Goal: Information Seeking & Learning: Learn about a topic

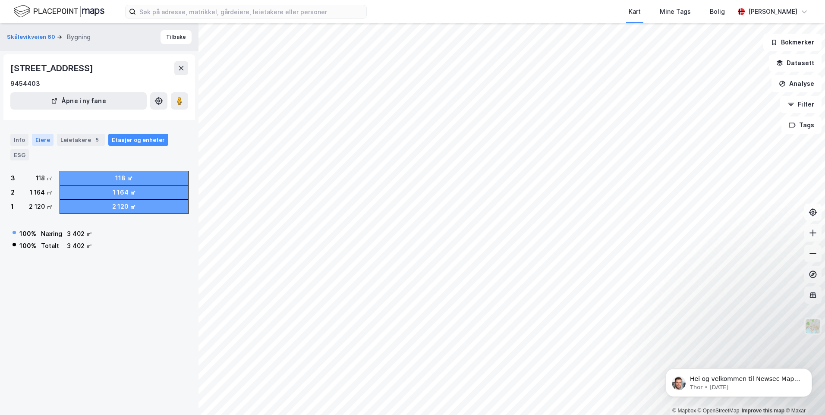
click at [43, 141] on div "Eiere" at bounding box center [43, 140] width 22 height 12
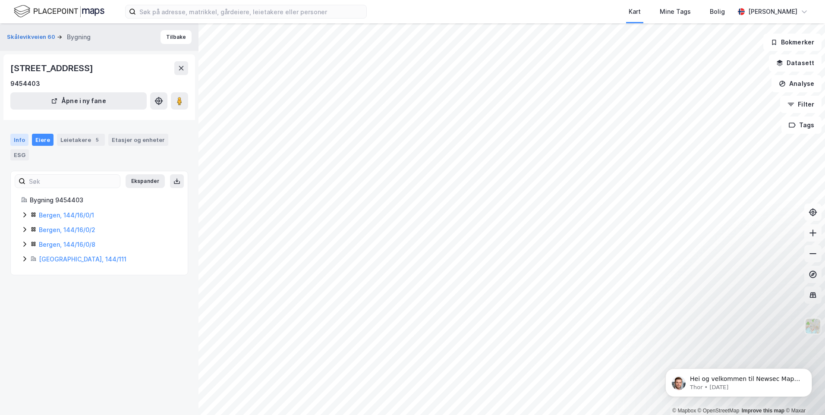
click at [22, 140] on div "Info" at bounding box center [19, 140] width 18 height 12
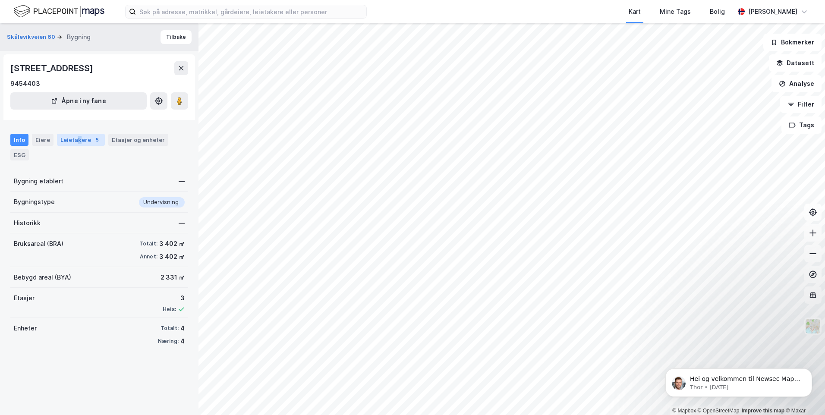
click at [77, 140] on div "Leietakere 5" at bounding box center [81, 140] width 48 height 12
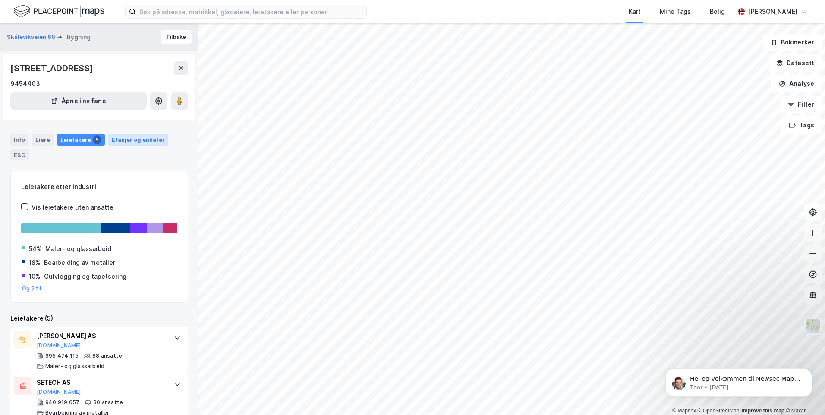
drag, startPoint x: 77, startPoint y: 140, endPoint x: 121, endPoint y: 137, distance: 44.1
click at [121, 137] on div "Etasjer og enheter" at bounding box center [138, 140] width 53 height 8
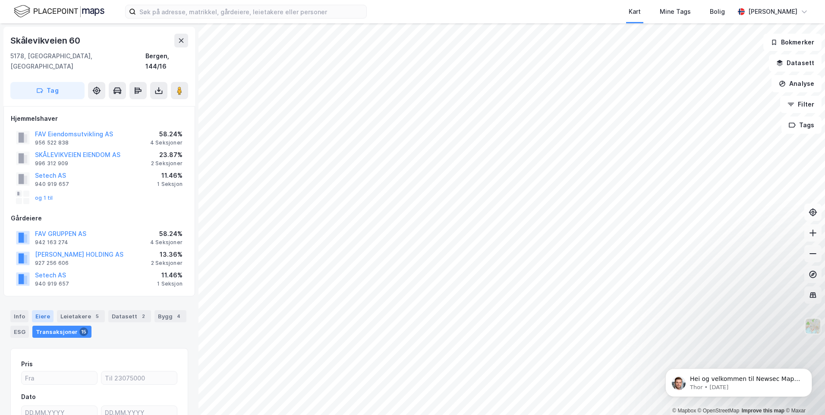
click at [42, 310] on div "Eiere" at bounding box center [43, 316] width 22 height 12
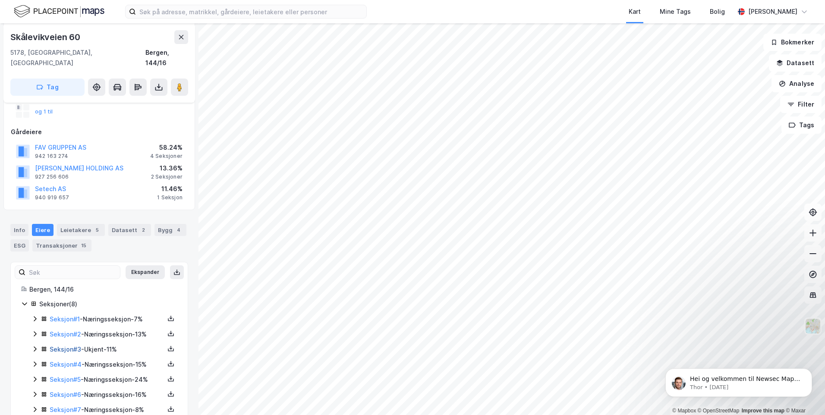
scroll to position [113, 0]
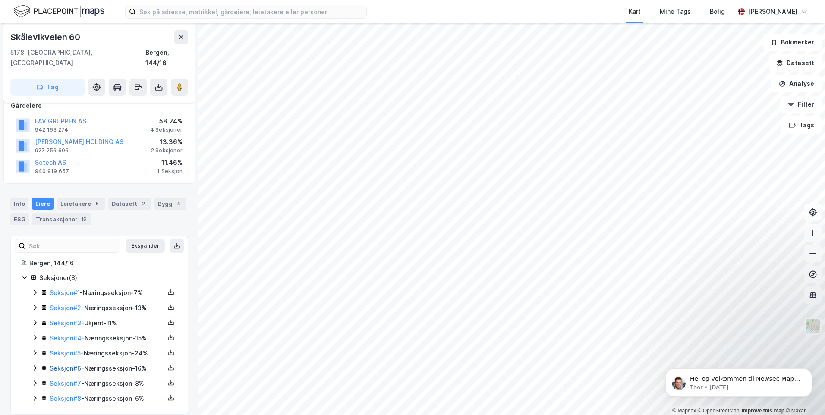
click at [60, 365] on link "Seksjon # 6" at bounding box center [65, 368] width 31 height 7
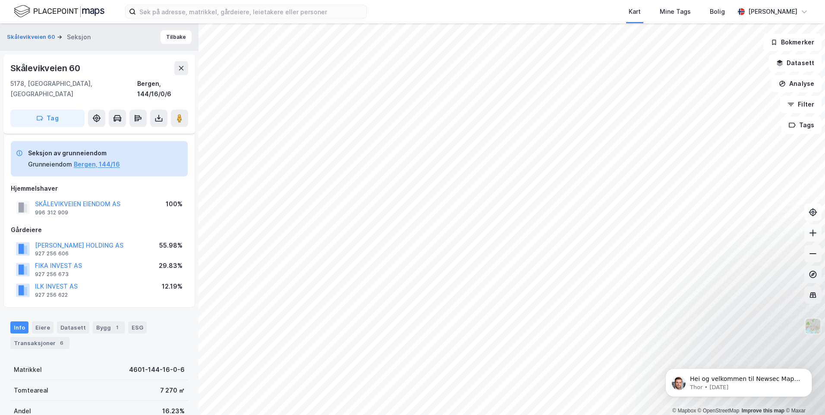
scroll to position [43, 0]
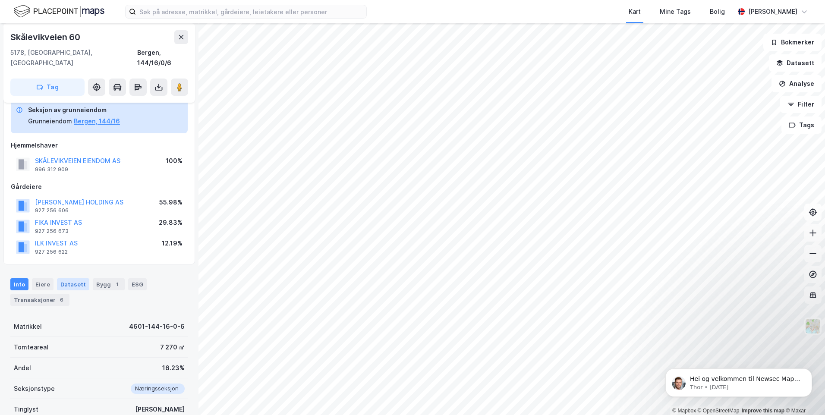
click at [71, 278] on div "Datasett" at bounding box center [73, 284] width 32 height 12
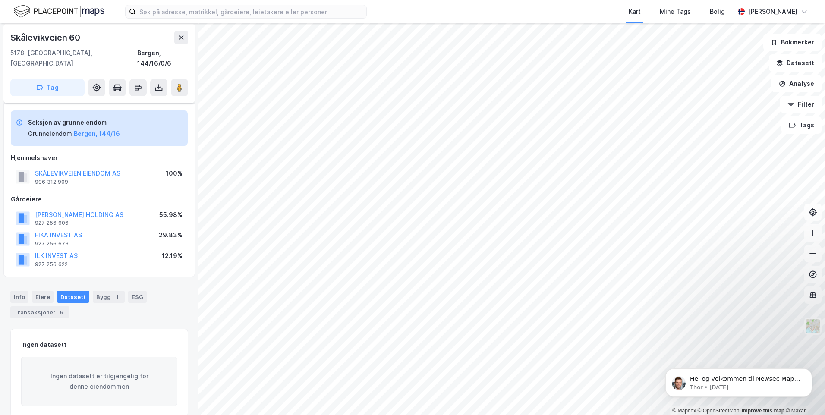
scroll to position [32, 0]
click at [97, 289] on div "Bygg 1" at bounding box center [109, 295] width 32 height 12
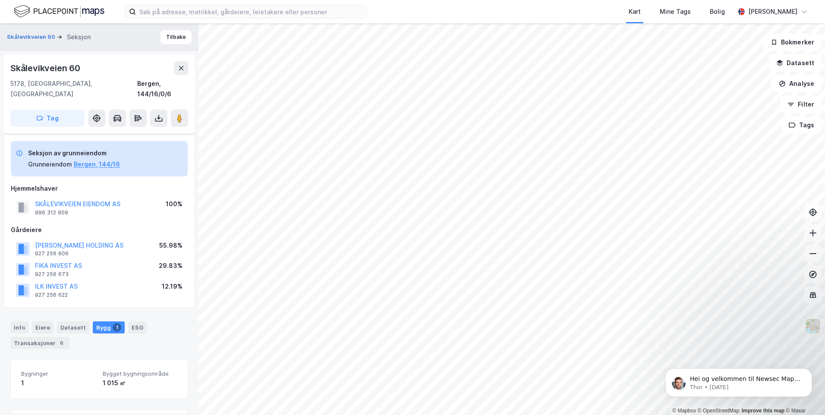
scroll to position [80, 0]
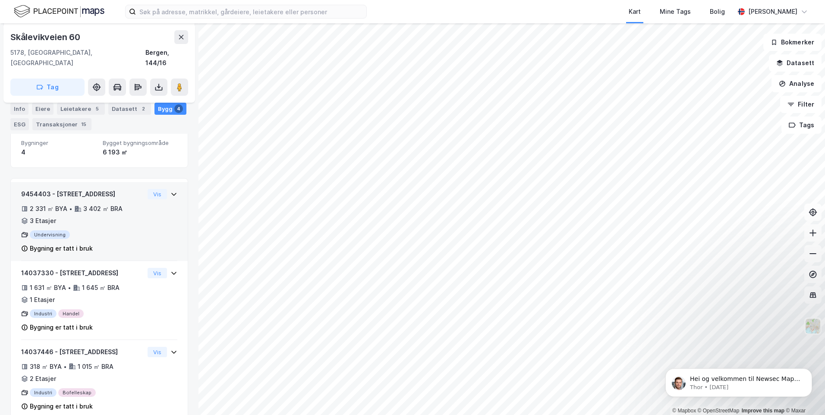
scroll to position [133, 0]
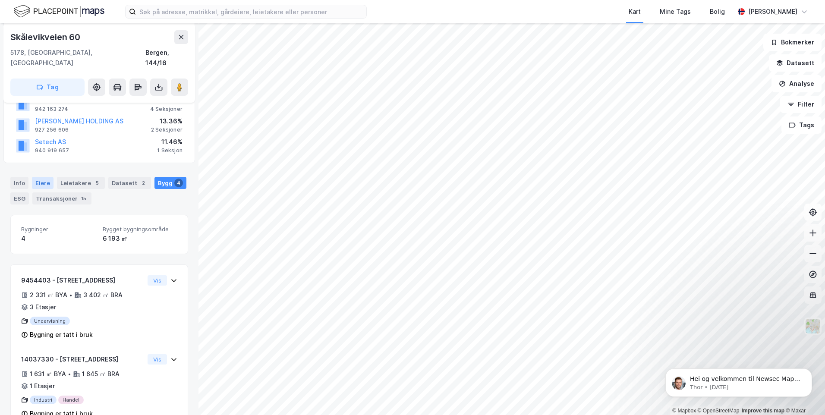
click at [42, 177] on div "Eiere" at bounding box center [43, 183] width 22 height 12
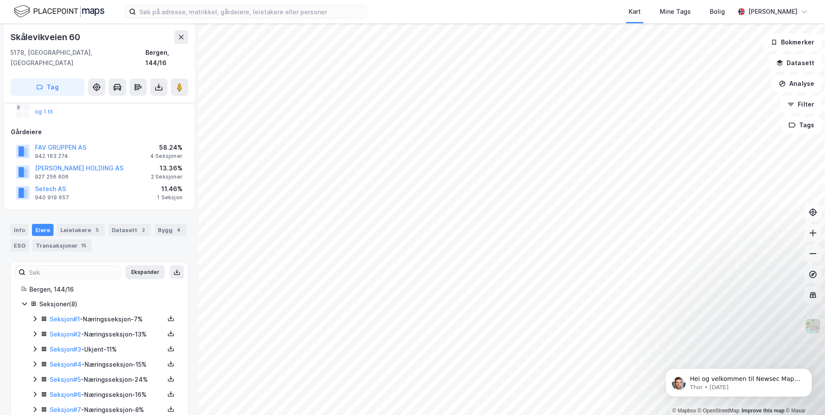
scroll to position [113, 0]
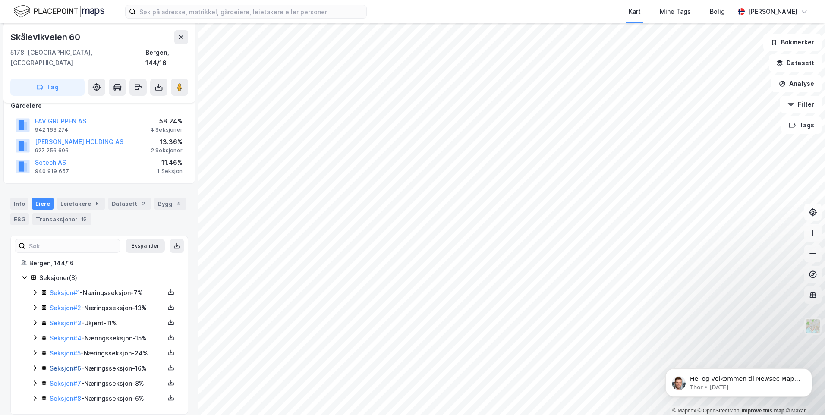
click at [69, 365] on link "Seksjon # 6" at bounding box center [65, 368] width 31 height 7
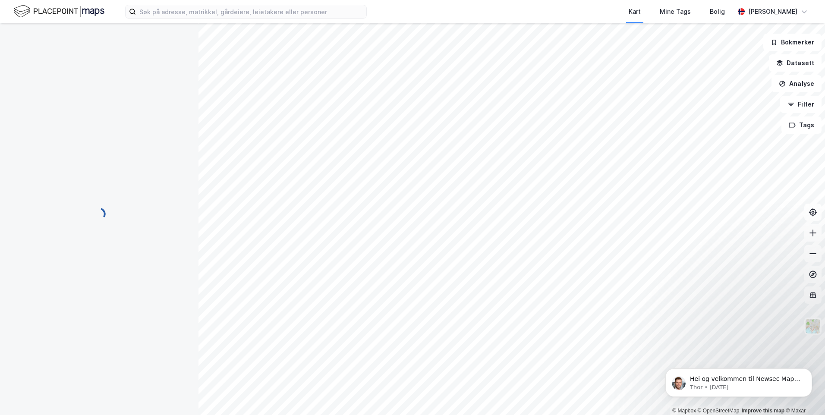
scroll to position [104, 0]
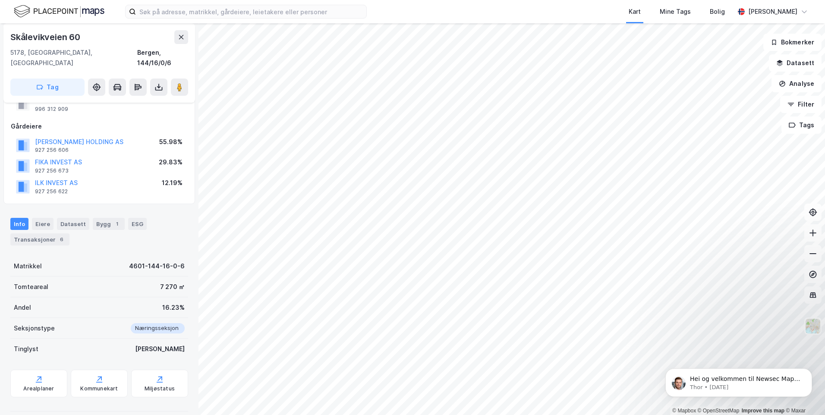
click at [66, 358] on div "Matrikkel 4601-144-16-0-6 Tomteareal 7 270 ㎡ Andel 16.23% Seksjonstype Næringss…" at bounding box center [99, 335] width 178 height 159
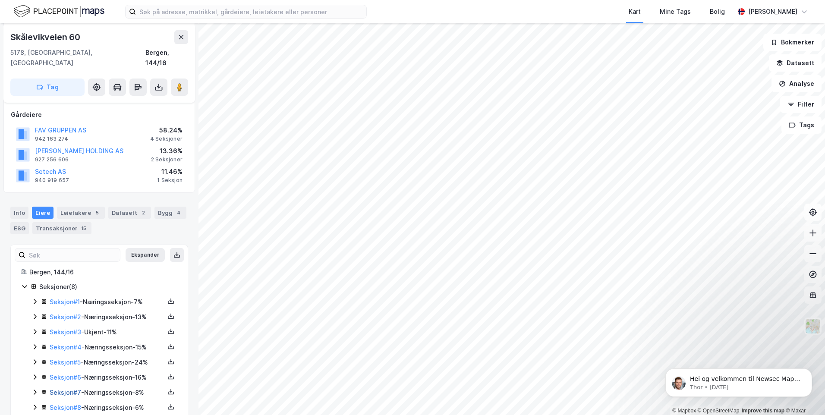
click at [57, 389] on link "Seksjon # 7" at bounding box center [65, 392] width 31 height 7
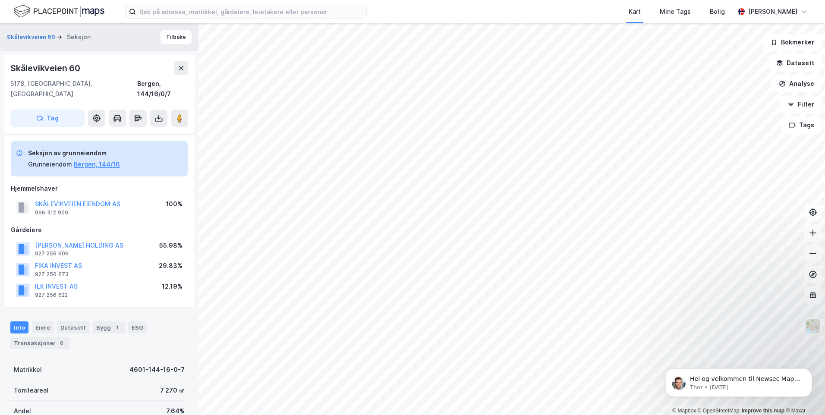
scroll to position [104, 0]
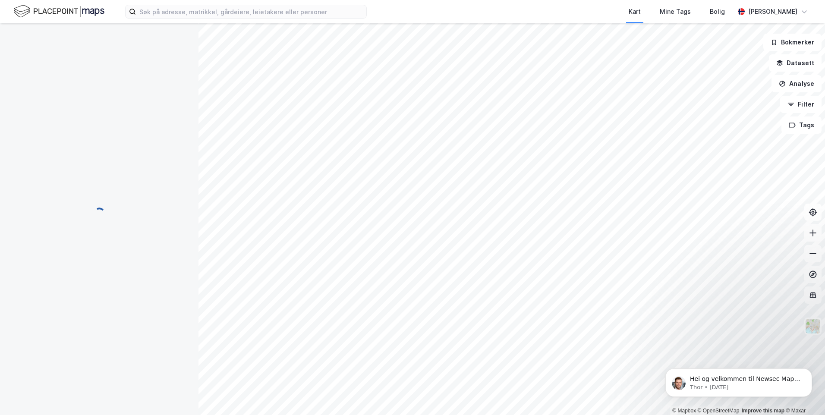
scroll to position [104, 0]
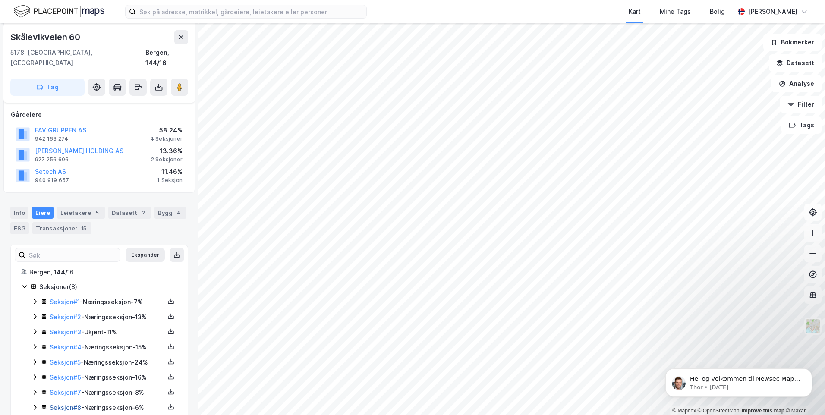
click at [56, 404] on link "Seksjon # 8" at bounding box center [65, 407] width 31 height 7
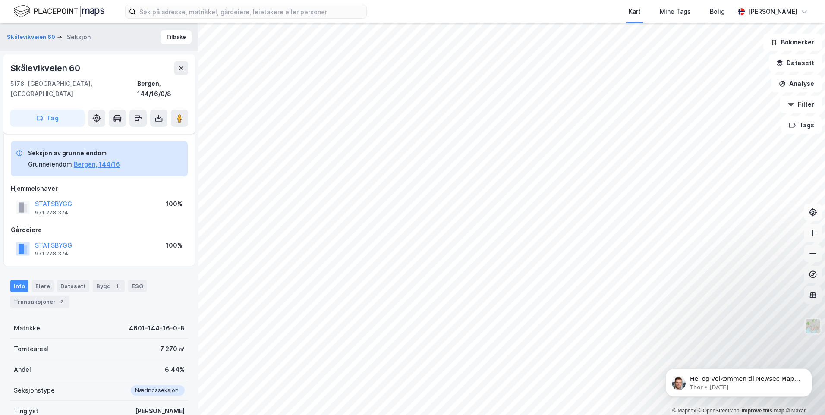
scroll to position [62, 0]
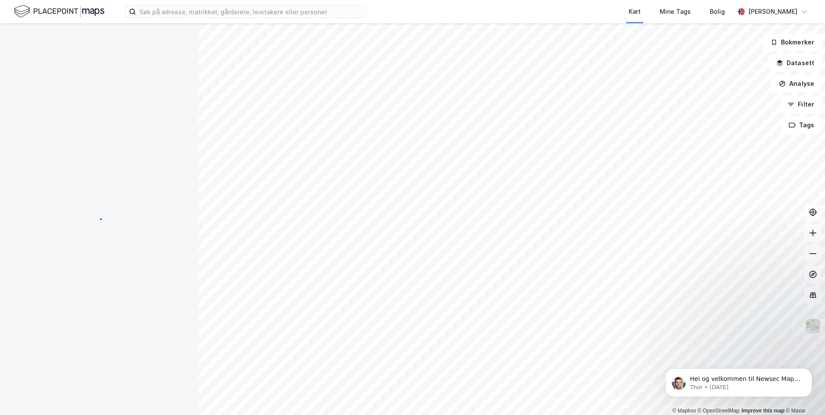
scroll to position [62, 0]
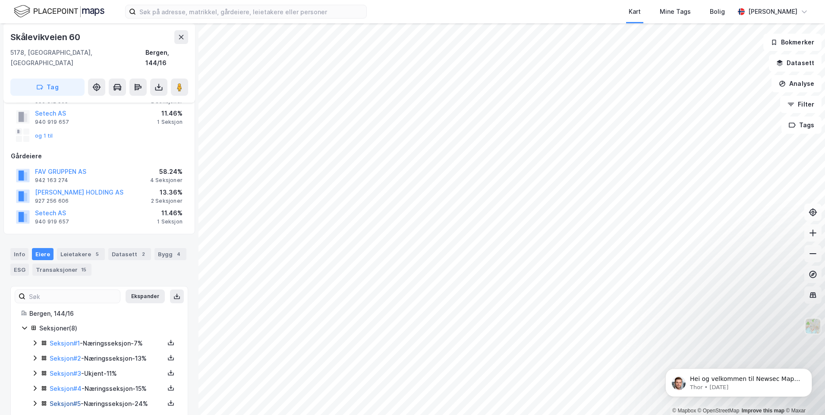
click at [60, 400] on link "Seksjon # 5" at bounding box center [65, 403] width 31 height 7
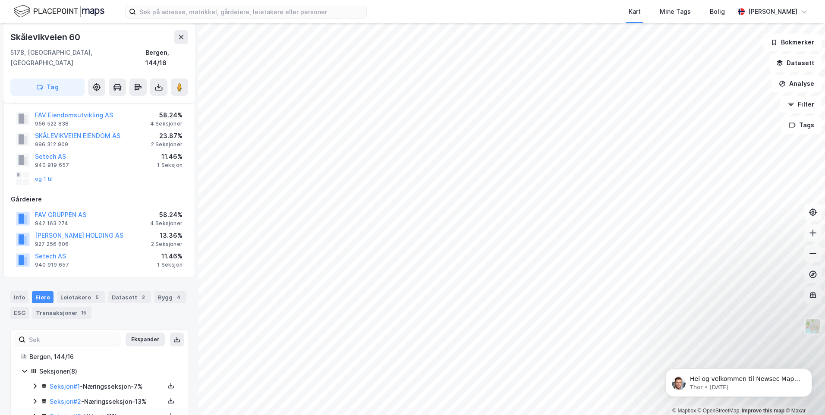
scroll to position [62, 0]
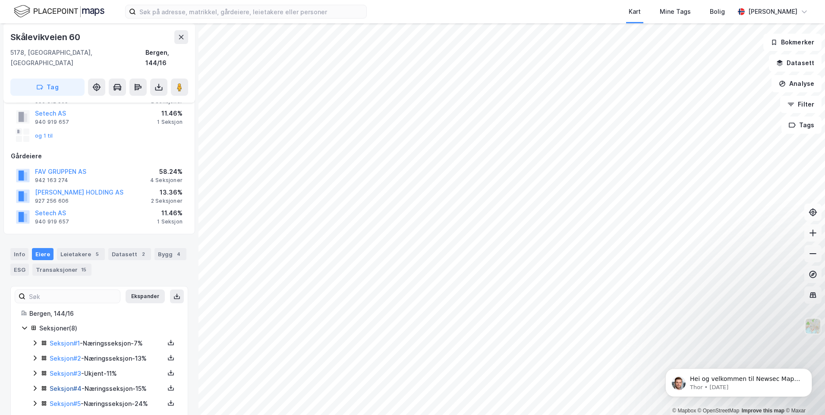
click at [68, 385] on link "Seksjon # 4" at bounding box center [66, 388] width 32 height 7
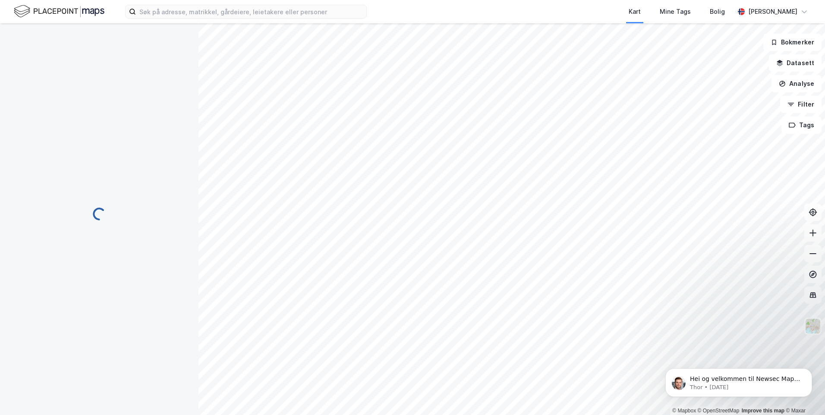
scroll to position [62, 0]
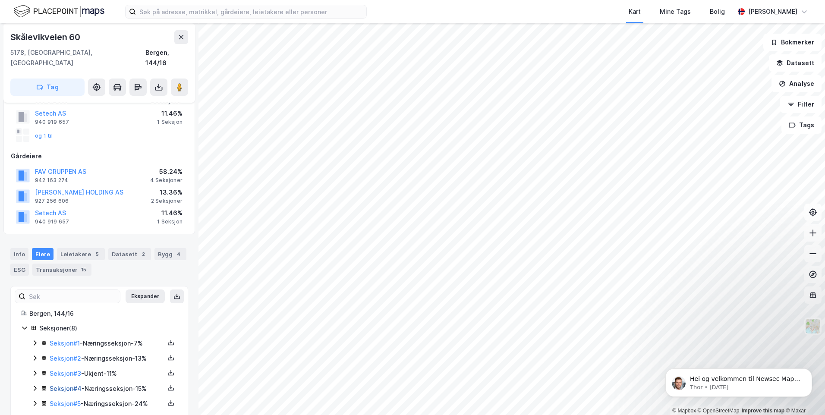
click at [76, 385] on link "Seksjon # 4" at bounding box center [66, 388] width 32 height 7
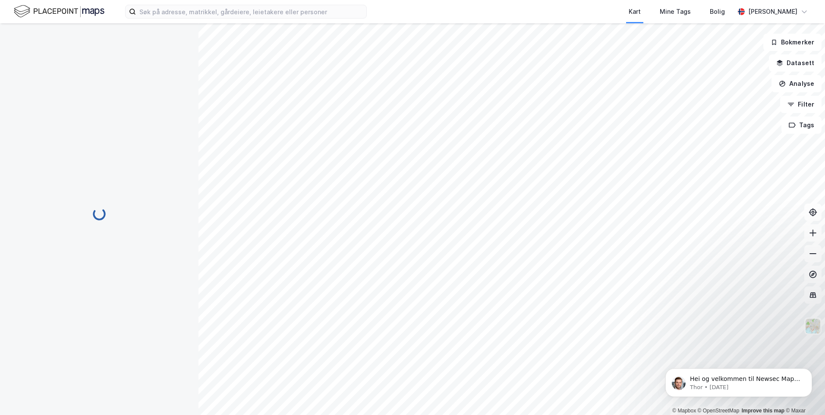
scroll to position [62, 0]
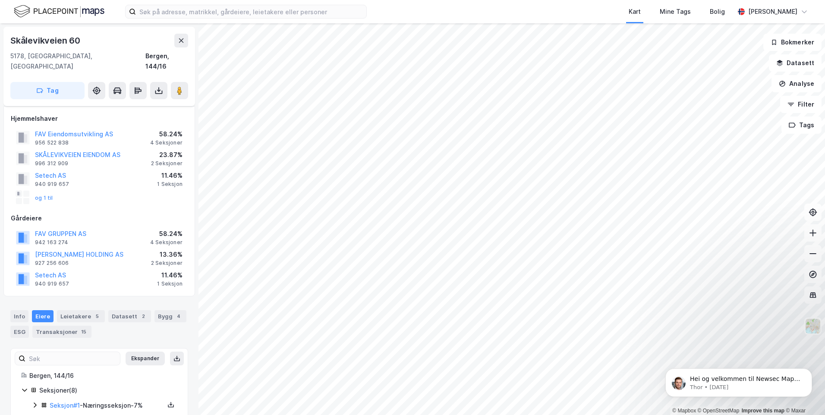
scroll to position [62, 0]
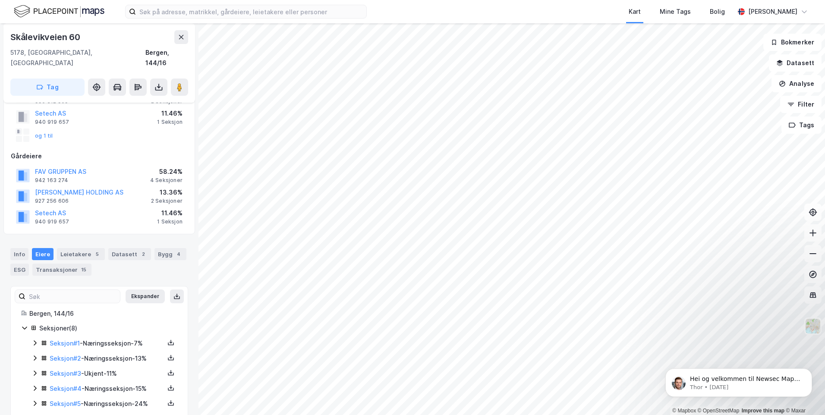
click at [67, 369] on div "Seksjon # 1 - Næringsseksjon - 7% Seksjon # 2 - Næringsseksjon - 13% Seksjon # …" at bounding box center [104, 396] width 146 height 116
click at [68, 370] on link "Seksjon # 3" at bounding box center [65, 373] width 31 height 7
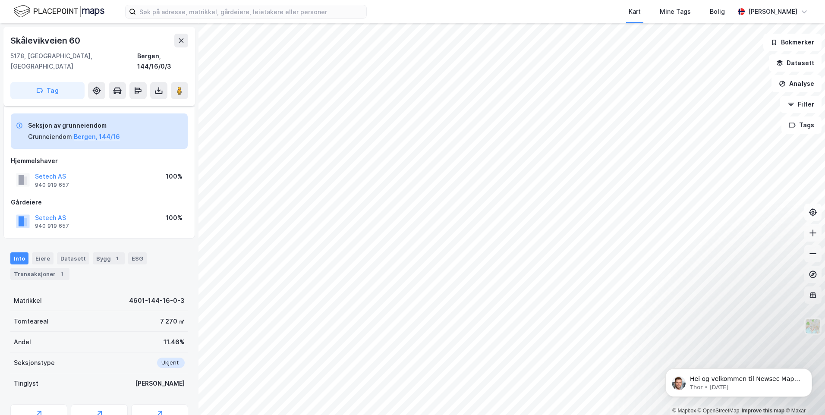
scroll to position [62, 0]
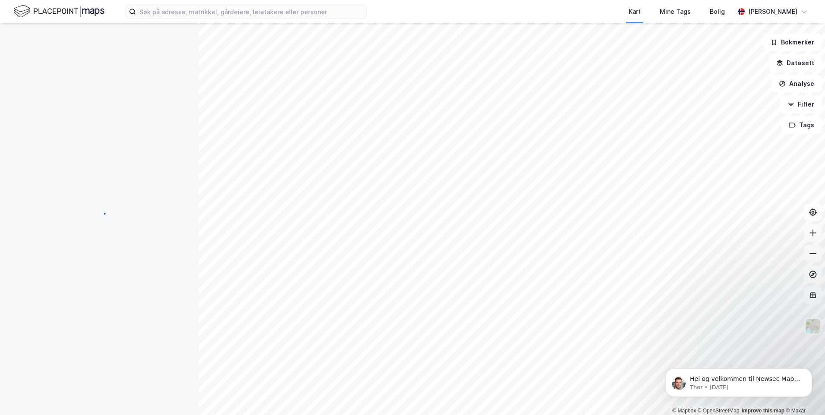
scroll to position [62, 0]
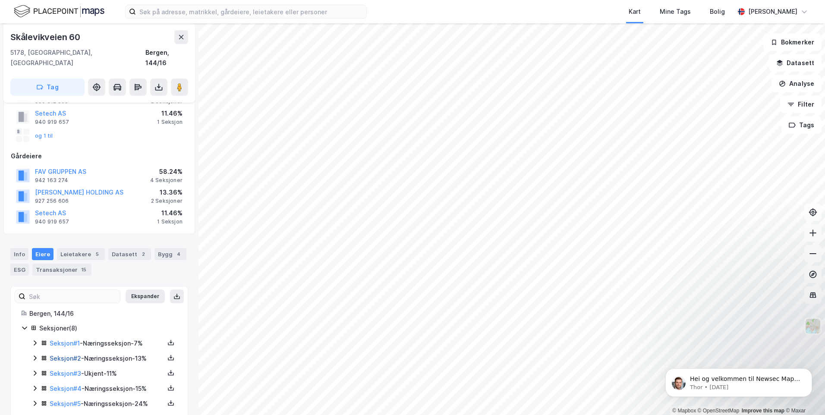
click at [64, 355] on link "Seksjon # 2" at bounding box center [65, 358] width 31 height 7
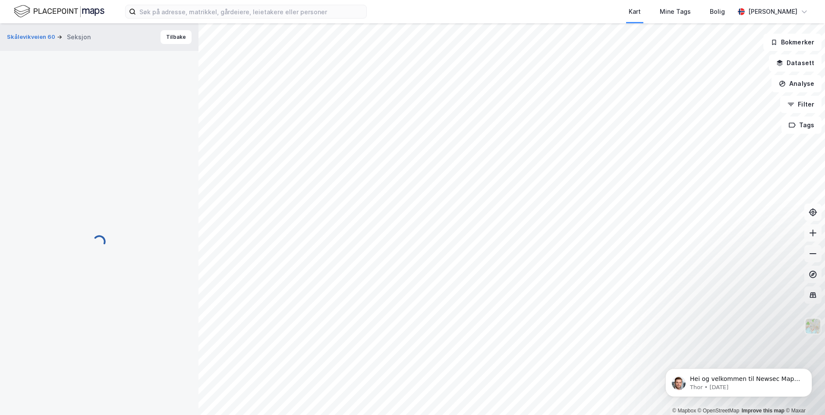
scroll to position [62, 0]
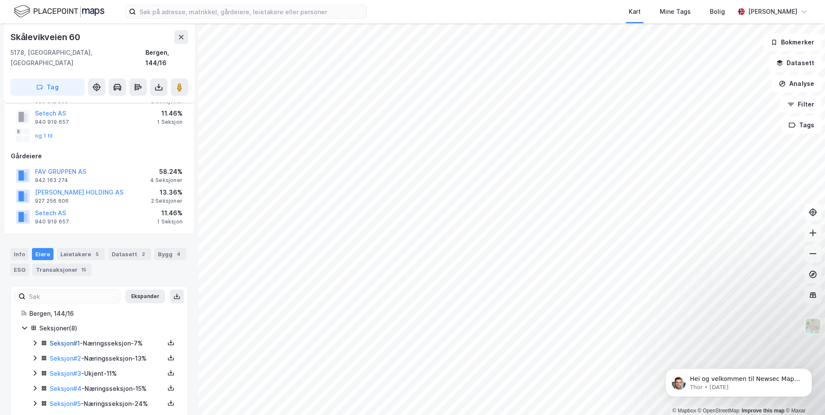
click at [60, 339] on link "Seksjon # 1" at bounding box center [65, 342] width 30 height 7
